Goal: Check status: Check status

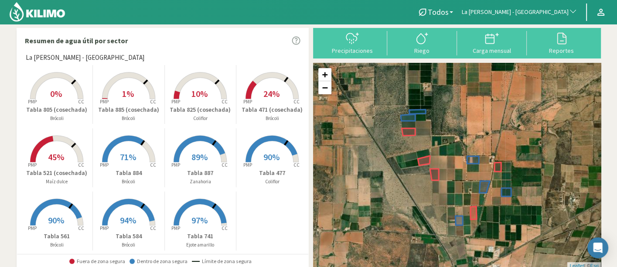
click at [538, 3] on button "La [PERSON_NAME] - [GEOGRAPHIC_DATA]" at bounding box center [520, 12] width 124 height 19
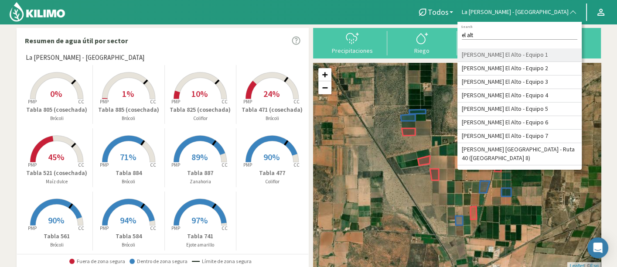
type input "el alt"
click at [532, 53] on li "[PERSON_NAME] El Alto - Equipo 1" at bounding box center [520, 55] width 124 height 14
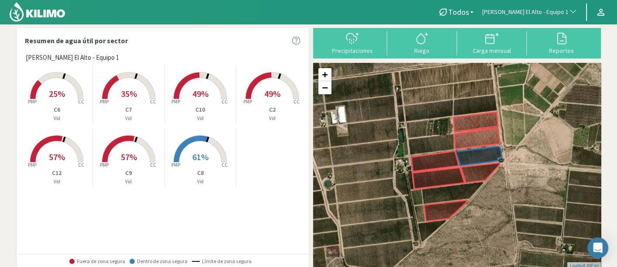
click at [124, 106] on p "C7" at bounding box center [129, 109] width 72 height 9
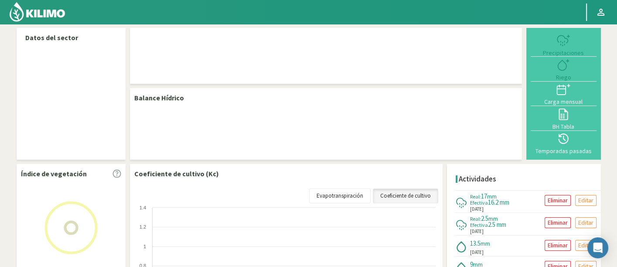
select select "54: Object"
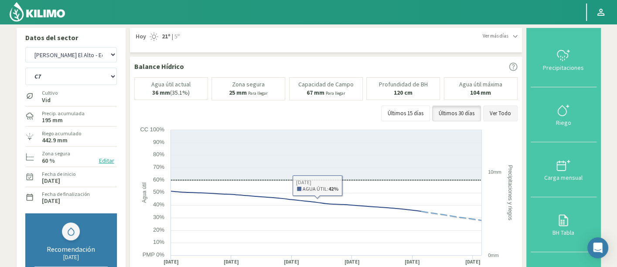
click at [490, 114] on button "Ver Todo" at bounding box center [500, 114] width 34 height 16
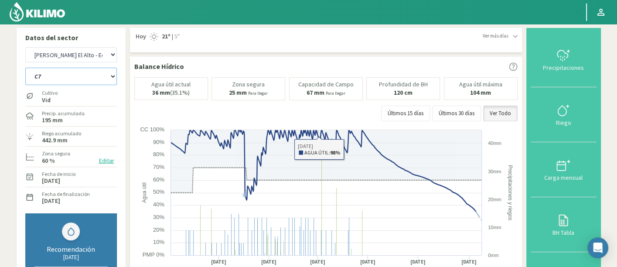
click at [116, 75] on select "C10 C12 C2 C6 C7 C8 C9" at bounding box center [71, 76] width 92 height 17
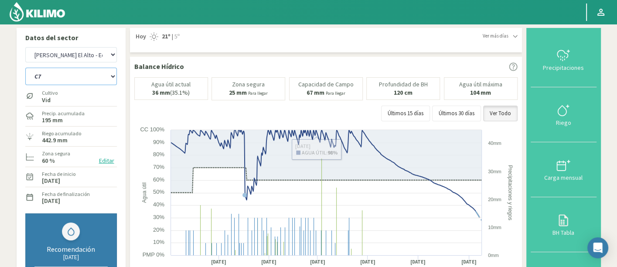
click at [107, 74] on select "C10 C12 C2 C6 C7 C8 C9" at bounding box center [71, 76] width 92 height 17
drag, startPoint x: 107, startPoint y: 74, endPoint x: 106, endPoint y: 79, distance: 5.5
click at [107, 74] on select "C10 C12 C2 C6 C7 C8 C9" at bounding box center [71, 76] width 92 height 17
click at [25, 68] on select "C10 C12 C2 C6 C7 C8 C9" at bounding box center [71, 76] width 92 height 17
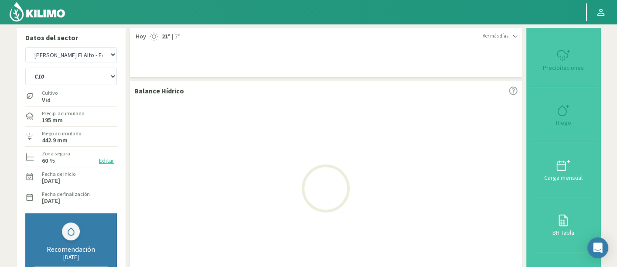
select select "4: Object"
select select "336: Object"
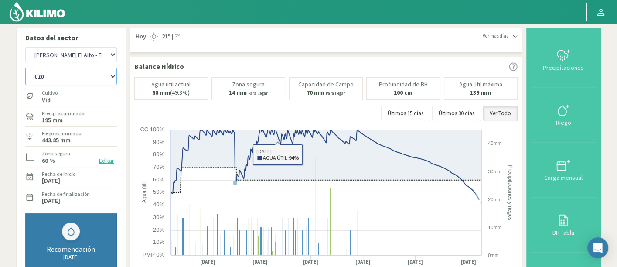
click at [89, 81] on select "C10 C12 C2 C6 C7 C8 C9" at bounding box center [71, 76] width 92 height 17
select select "11: Object"
click at [25, 68] on select "C10 C12 C2 C6 C7 C8 C9" at bounding box center [71, 76] width 92 height 17
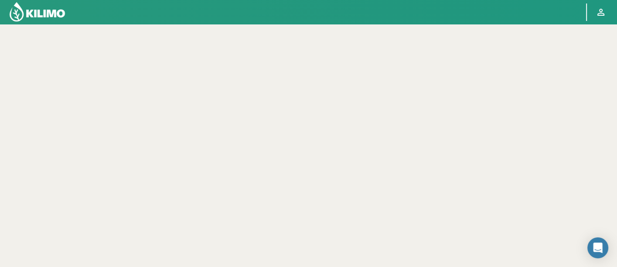
click at [51, 15] on img at bounding box center [37, 11] width 57 height 21
click at [23, 14] on img at bounding box center [37, 11] width 57 height 21
